Goal: Information Seeking & Learning: Understand process/instructions

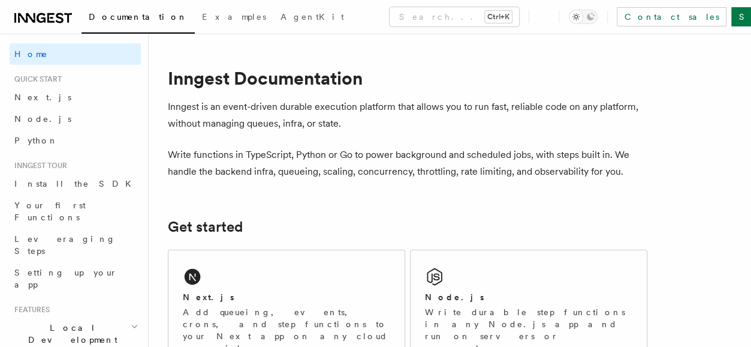
click at [243, 302] on div "Next.js" at bounding box center [286, 297] width 207 height 13
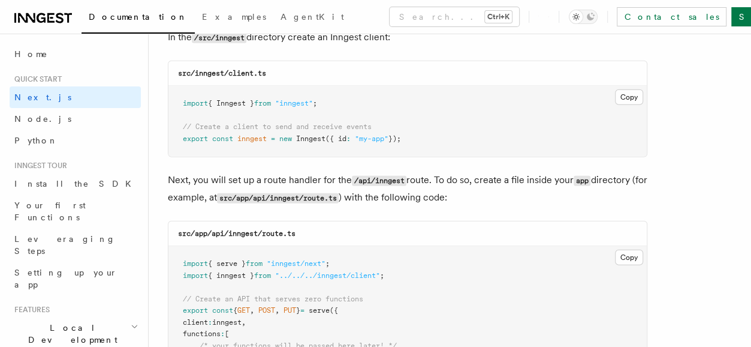
scroll to position [1583, 0]
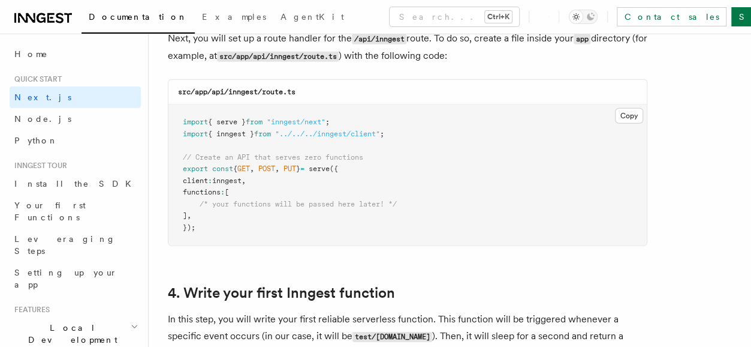
scroll to position [1727, 0]
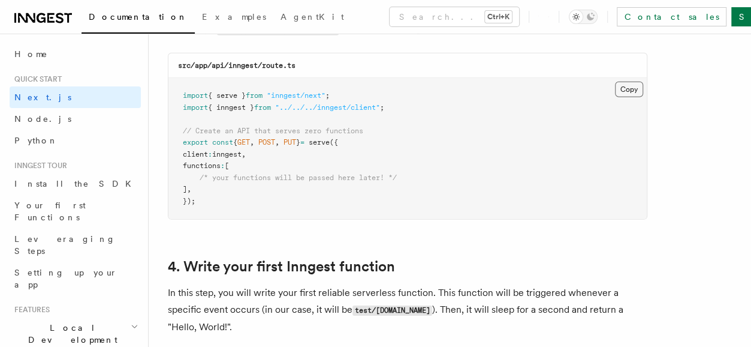
click at [628, 86] on button "Copy Copied" at bounding box center [629, 90] width 28 height 16
